Goal: Information Seeking & Learning: Check status

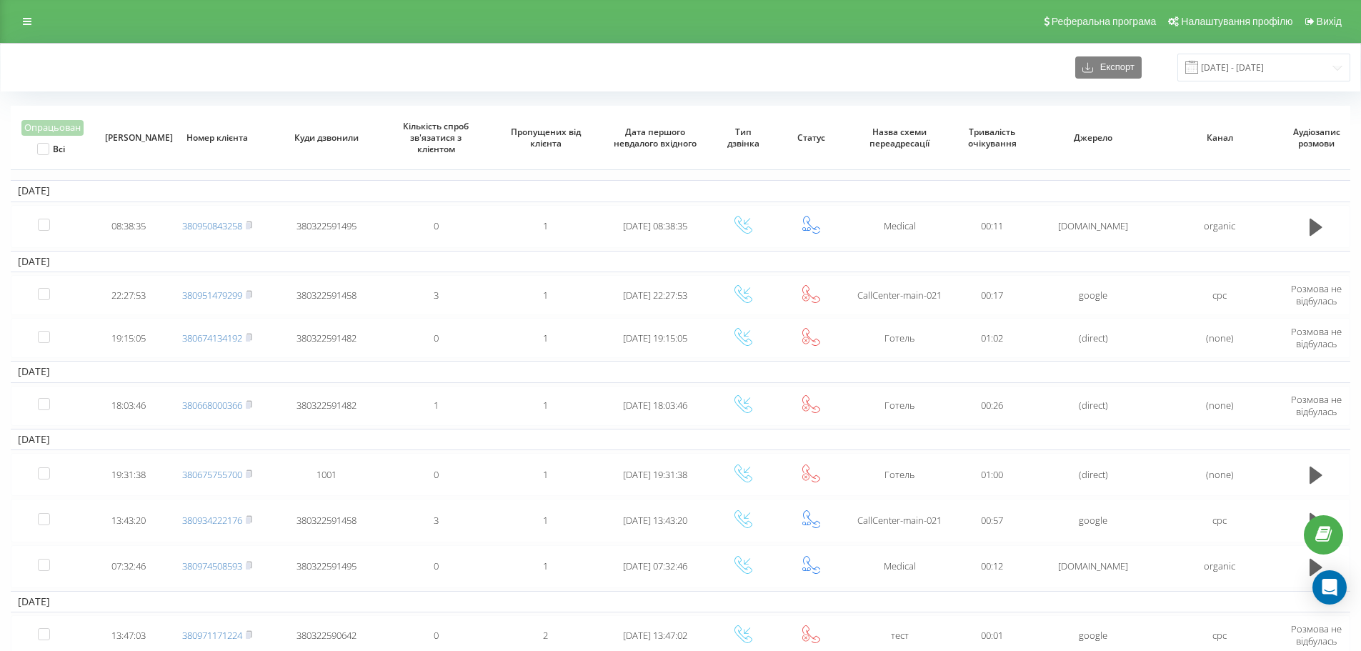
click at [1000, 79] on div "Експорт 08.06.2023 - 08.07.2023" at bounding box center [681, 68] width 1340 height 28
click at [9, 28] on div "Реферальна програма Налаштування профілю Вихід" at bounding box center [680, 21] width 1361 height 43
click at [16, 29] on link at bounding box center [27, 21] width 26 height 20
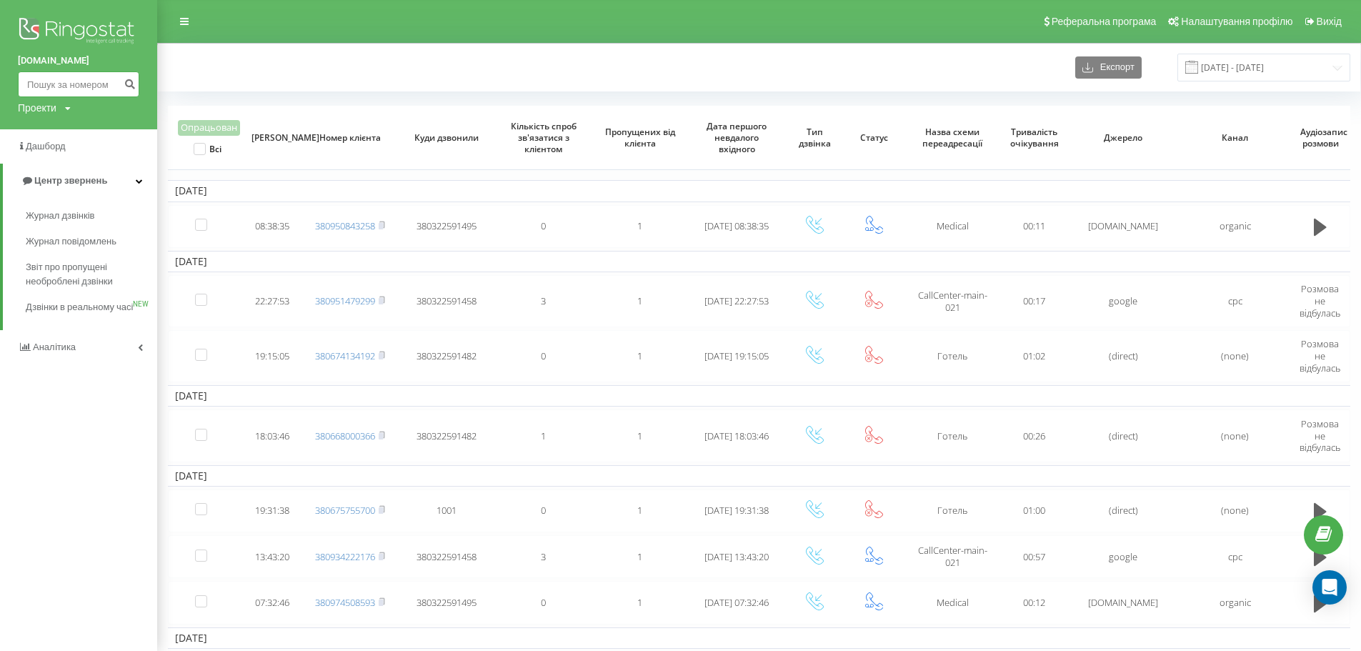
paste input "+380957284493"
drag, startPoint x: 42, startPoint y: 81, endPoint x: 0, endPoint y: 87, distance: 42.6
click at [0, 86] on div "emilyresort.com.ua +380957284493 Проекти emilyresort.com.ua" at bounding box center [78, 64] width 157 height 129
type input "0957284493"
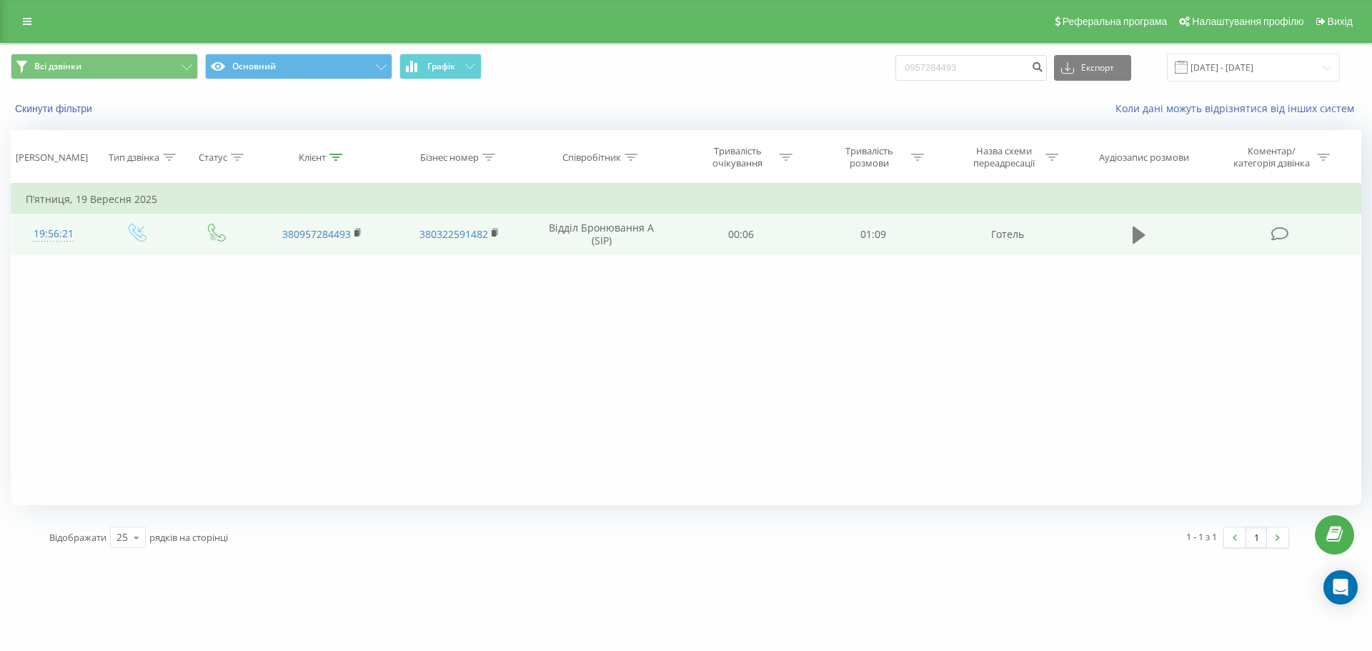
click at [1134, 235] on icon at bounding box center [1138, 234] width 13 height 17
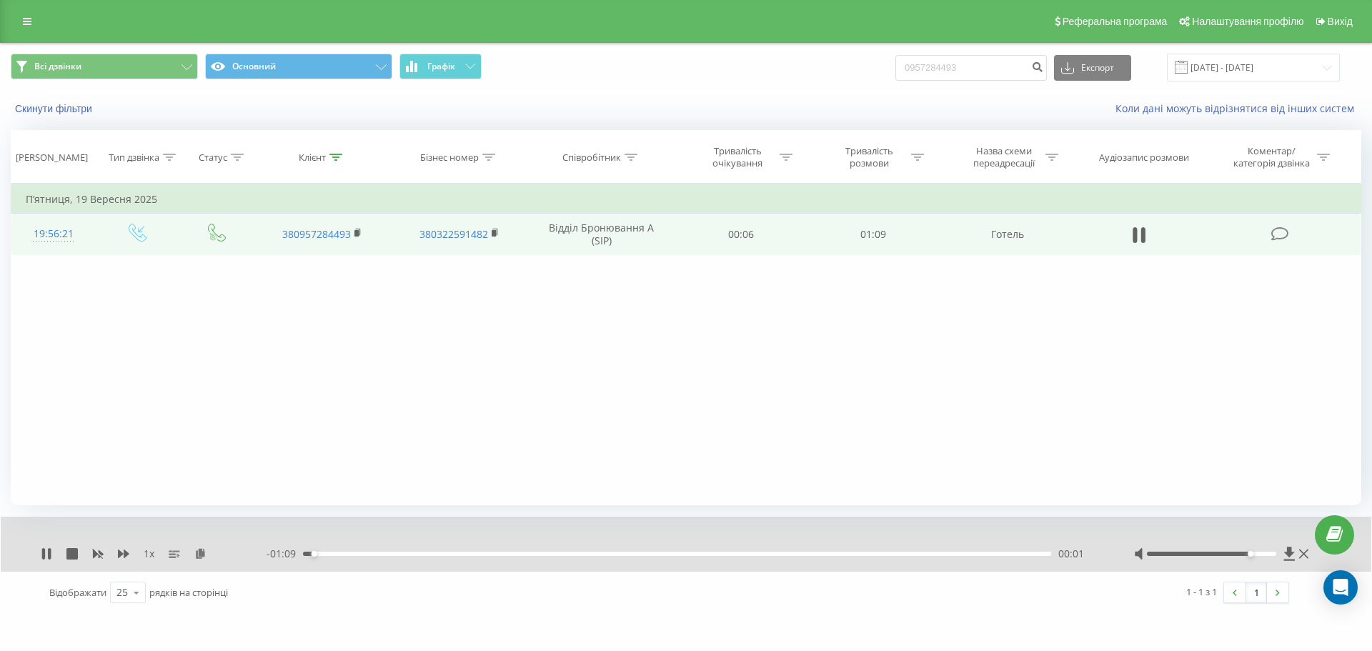
drag, startPoint x: 1232, startPoint y: 553, endPoint x: 1199, endPoint y: 560, distance: 34.3
click at [1256, 554] on div at bounding box center [1212, 554] width 130 height 4
click at [787, 620] on div "[DOMAIN_NAME] 0957284493 Проекти [DOMAIN_NAME] Дашборд Центр звернень Журнал дз…" at bounding box center [686, 325] width 1372 height 651
